Goal: Use online tool/utility: Utilize a website feature to perform a specific function

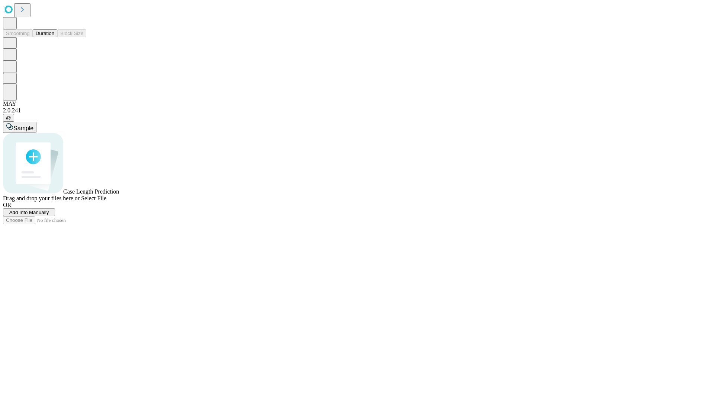
click at [54, 37] on button "Duration" at bounding box center [45, 33] width 25 height 8
click at [33, 125] on span "Sample" at bounding box center [23, 128] width 20 height 6
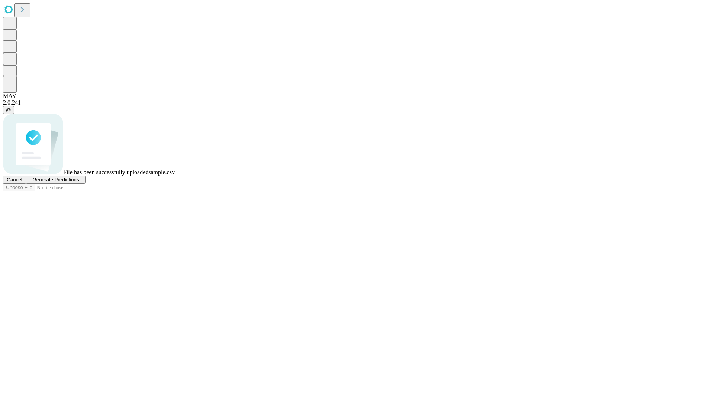
click at [79, 182] on span "Generate Predictions" at bounding box center [55, 180] width 47 height 6
